Goal: Task Accomplishment & Management: Manage account settings

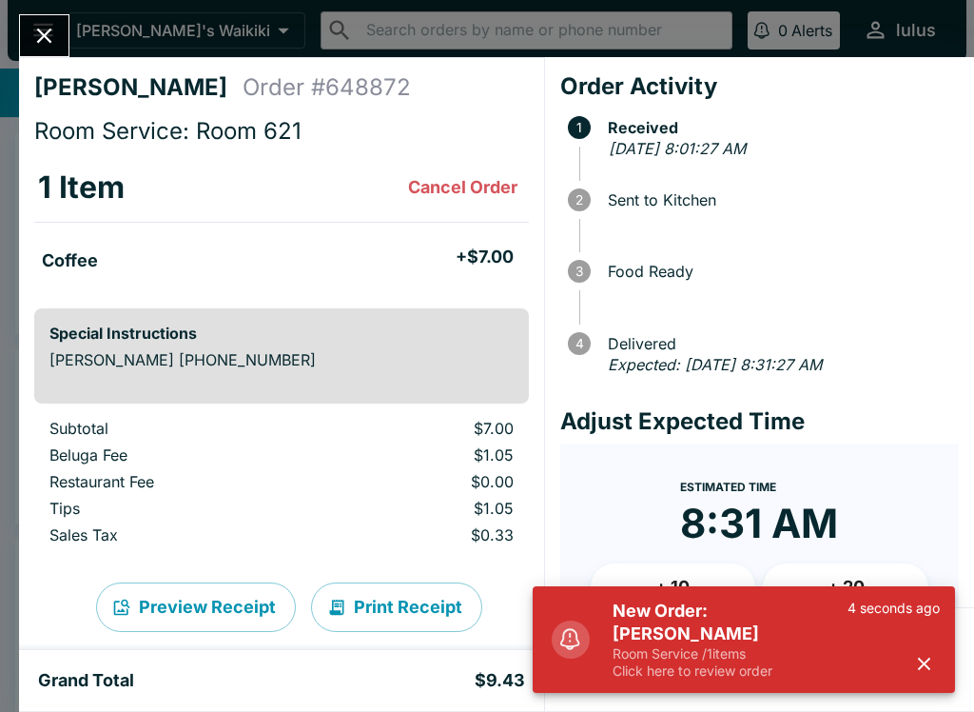
click at [946, 659] on div "New Order: [PERSON_NAME] Room Service / 1 items Click here to review order 4 se…" at bounding box center [776, 639] width 342 height 95
click at [929, 667] on icon "button" at bounding box center [924, 663] width 12 height 12
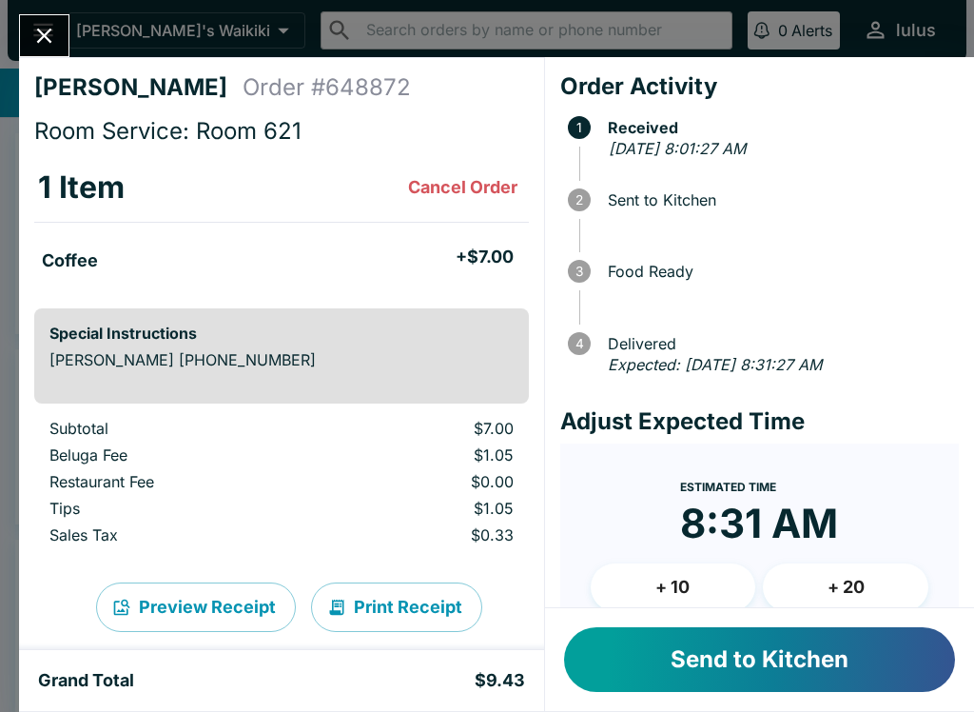
click at [860, 656] on button "Send to Kitchen" at bounding box center [759, 659] width 391 height 65
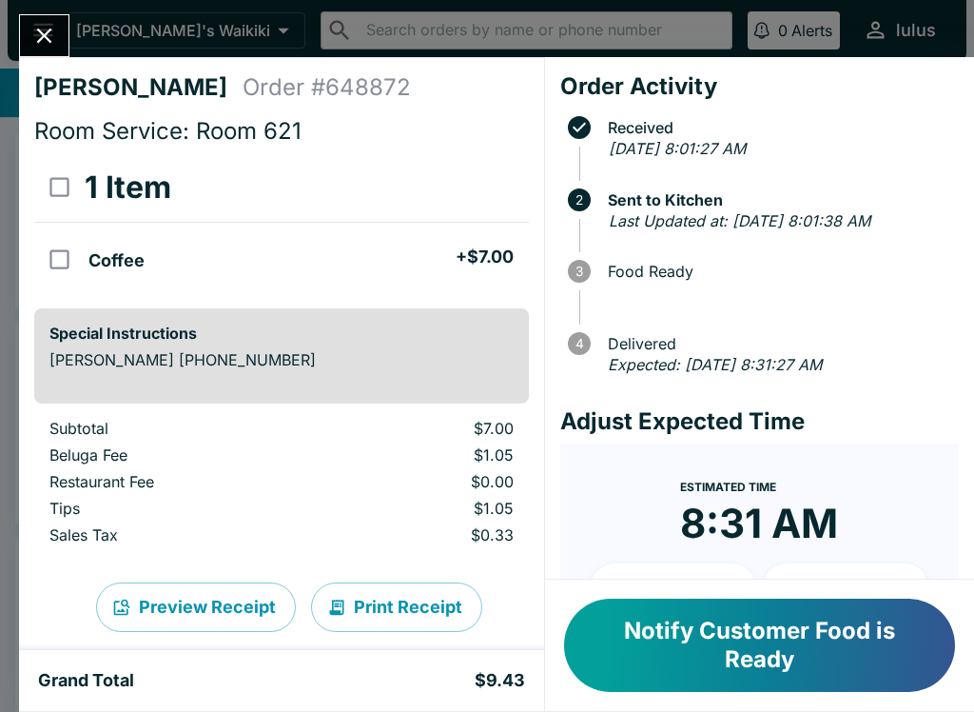
click at [776, 635] on button "Notify Customer Food is Ready" at bounding box center [759, 644] width 391 height 93
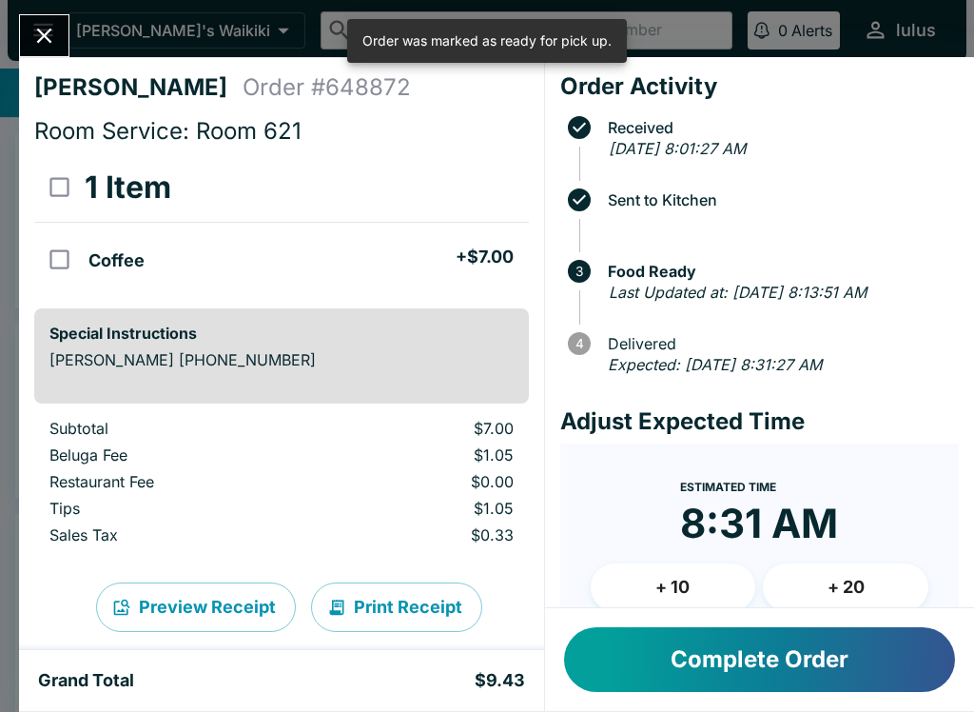
click at [824, 655] on button "Complete Order" at bounding box center [759, 659] width 391 height 65
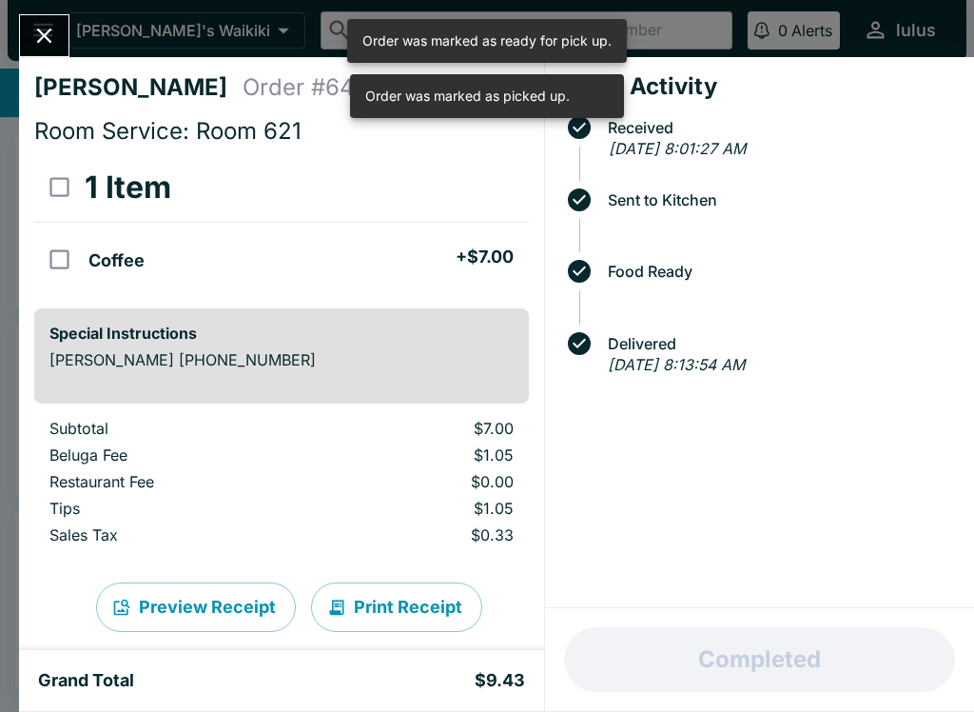
click at [62, 34] on button "Close" at bounding box center [44, 35] width 49 height 41
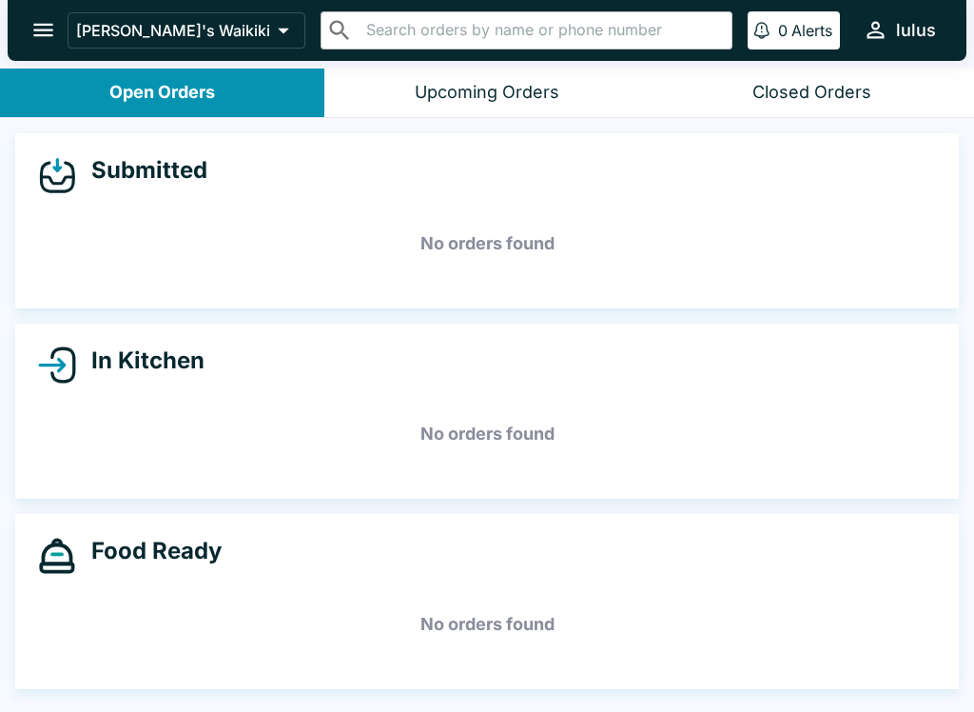
click at [788, 74] on button "Closed Orders" at bounding box center [812, 92] width 324 height 49
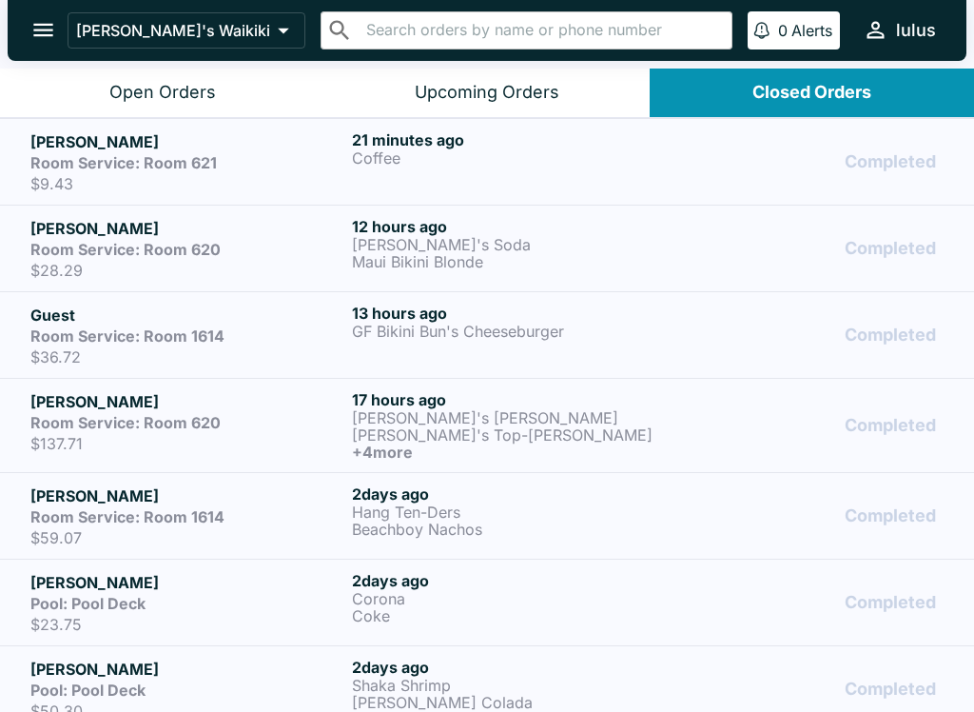
click at [260, 158] on div "Room Service: Room 621" at bounding box center [187, 162] width 314 height 19
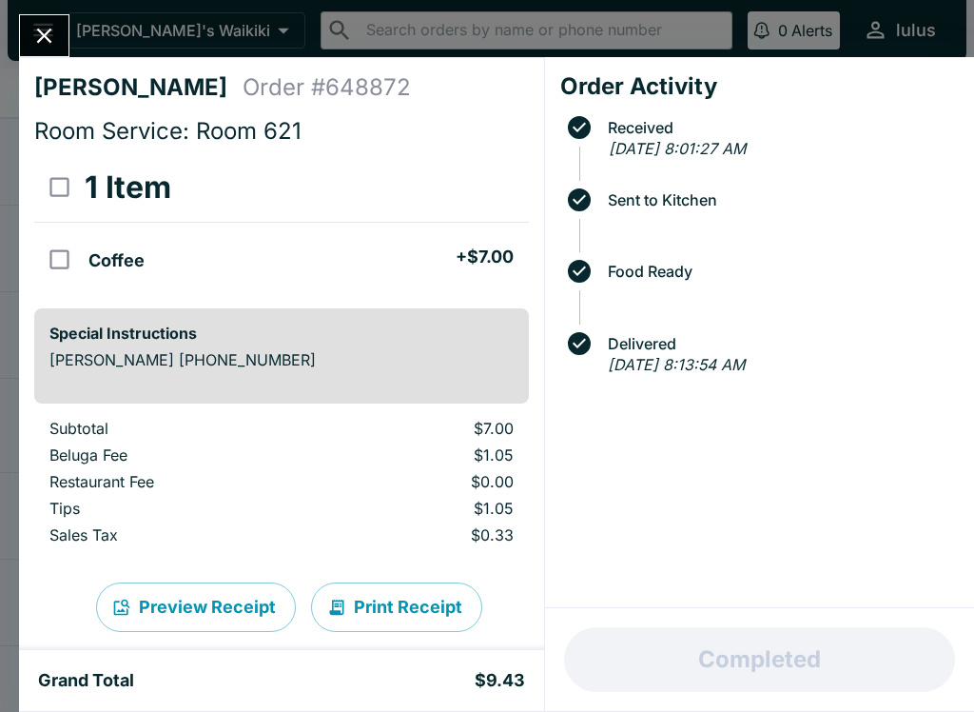
click at [50, 25] on icon "Close" at bounding box center [44, 36] width 26 height 26
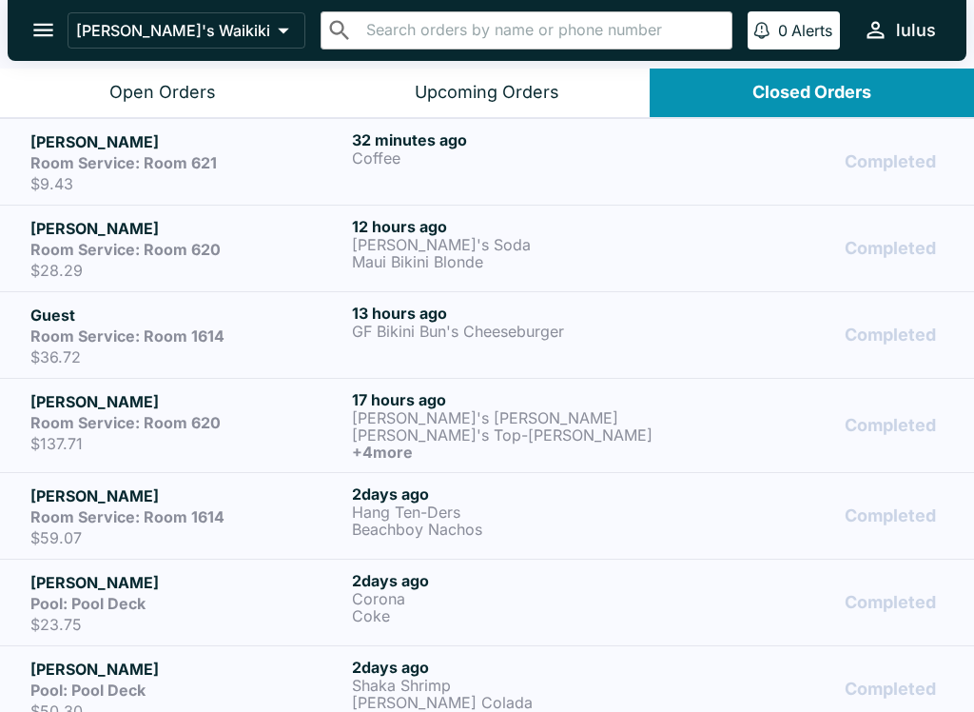
click at [160, 97] on div "Open Orders" at bounding box center [162, 93] width 107 height 22
